Goal: Find specific page/section: Find specific page/section

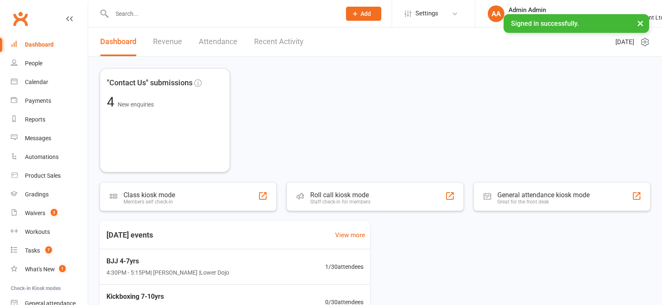
click at [167, 8] on input "text" at bounding box center [222, 14] width 226 height 12
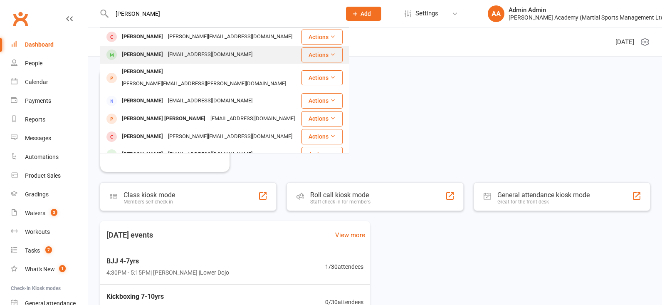
type input "[PERSON_NAME]"
click at [109, 55] on span at bounding box center [111, 54] width 10 height 10
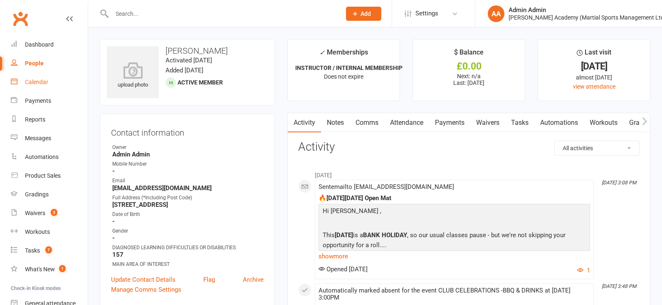
click at [35, 83] on div "Calendar" at bounding box center [36, 82] width 23 height 7
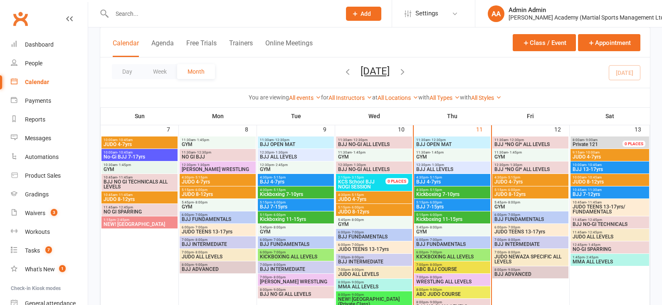
scroll to position [217, 0]
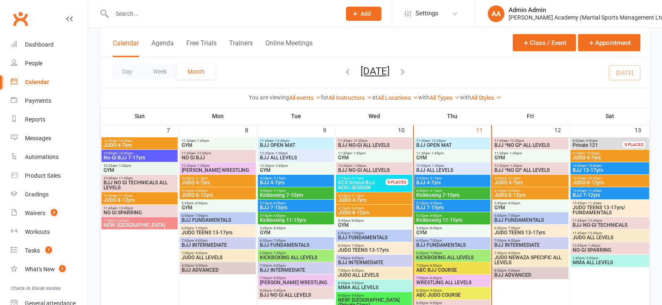
click at [211, 184] on span "JUDO 4-7yrs" at bounding box center [217, 182] width 73 height 5
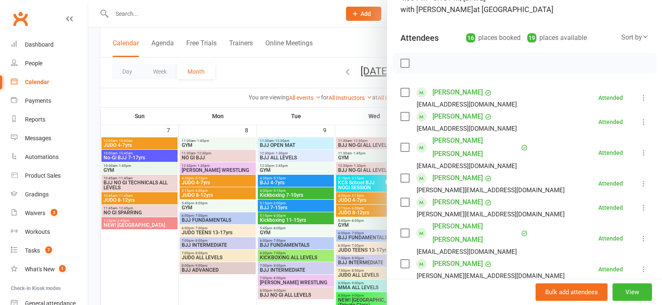
scroll to position [72, 0]
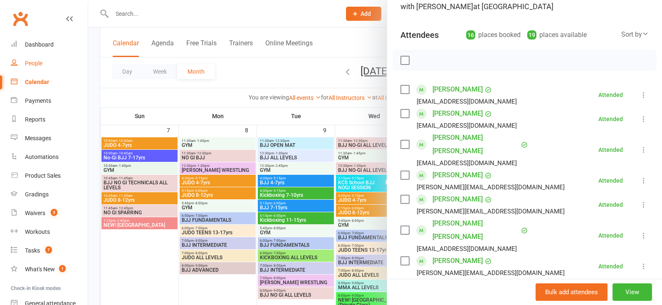
click at [28, 62] on div "People" at bounding box center [33, 63] width 17 height 7
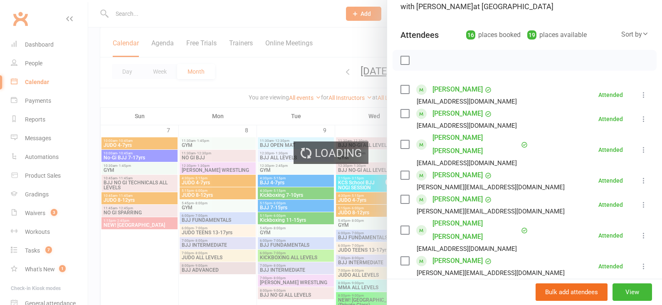
select select "100"
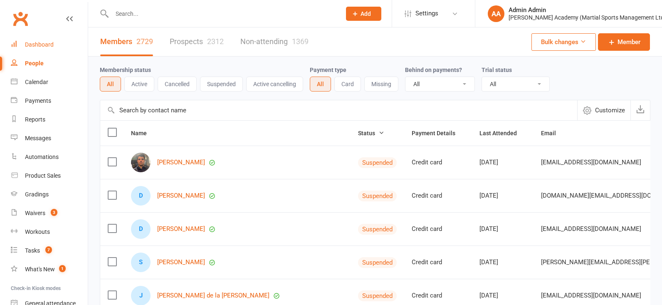
click at [45, 49] on link "Dashboard" at bounding box center [49, 44] width 77 height 19
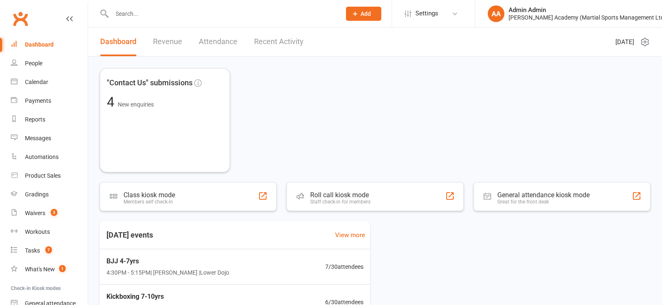
click at [138, 8] on input "text" at bounding box center [222, 14] width 226 height 12
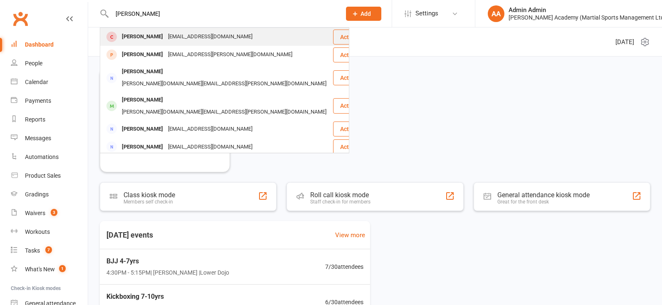
type input "[PERSON_NAME]"
click at [114, 37] on span at bounding box center [111, 37] width 10 height 10
